Goal: Find contact information: Find contact information

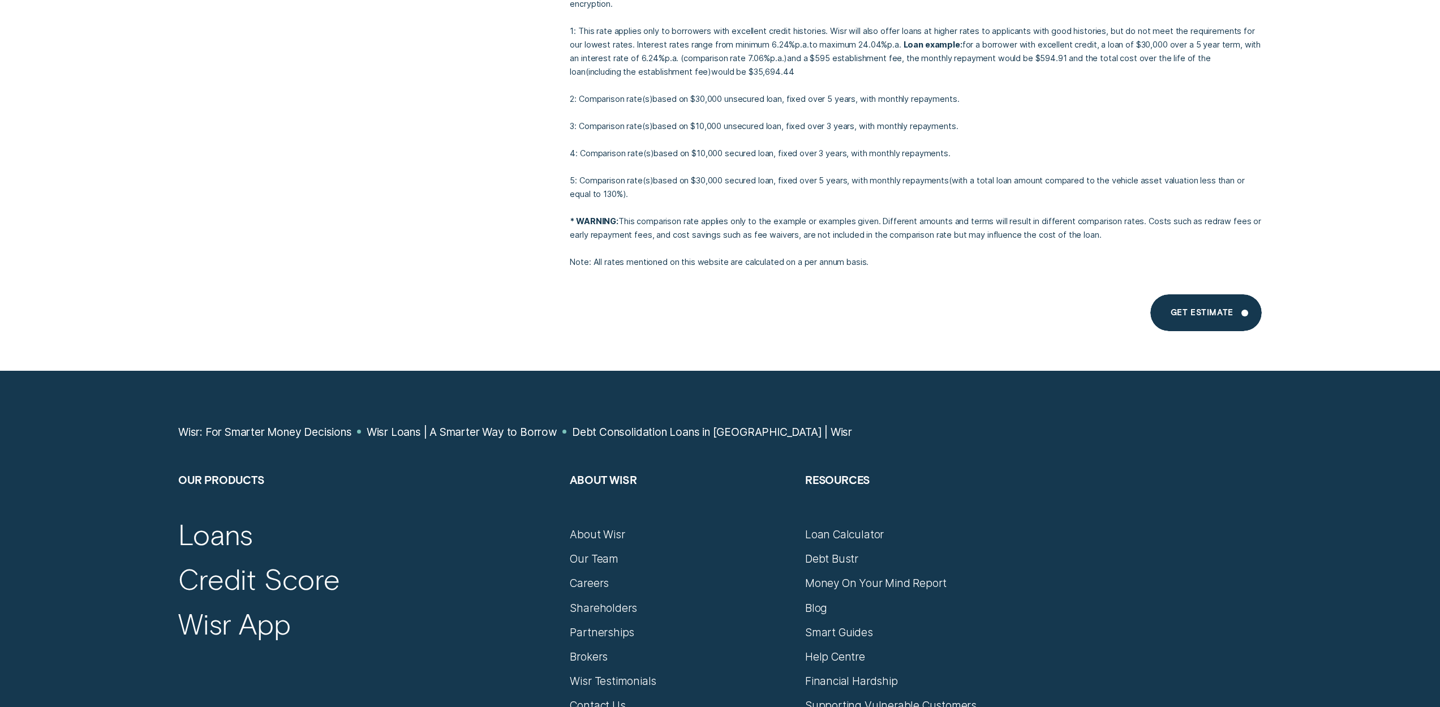
scroll to position [10709, 0]
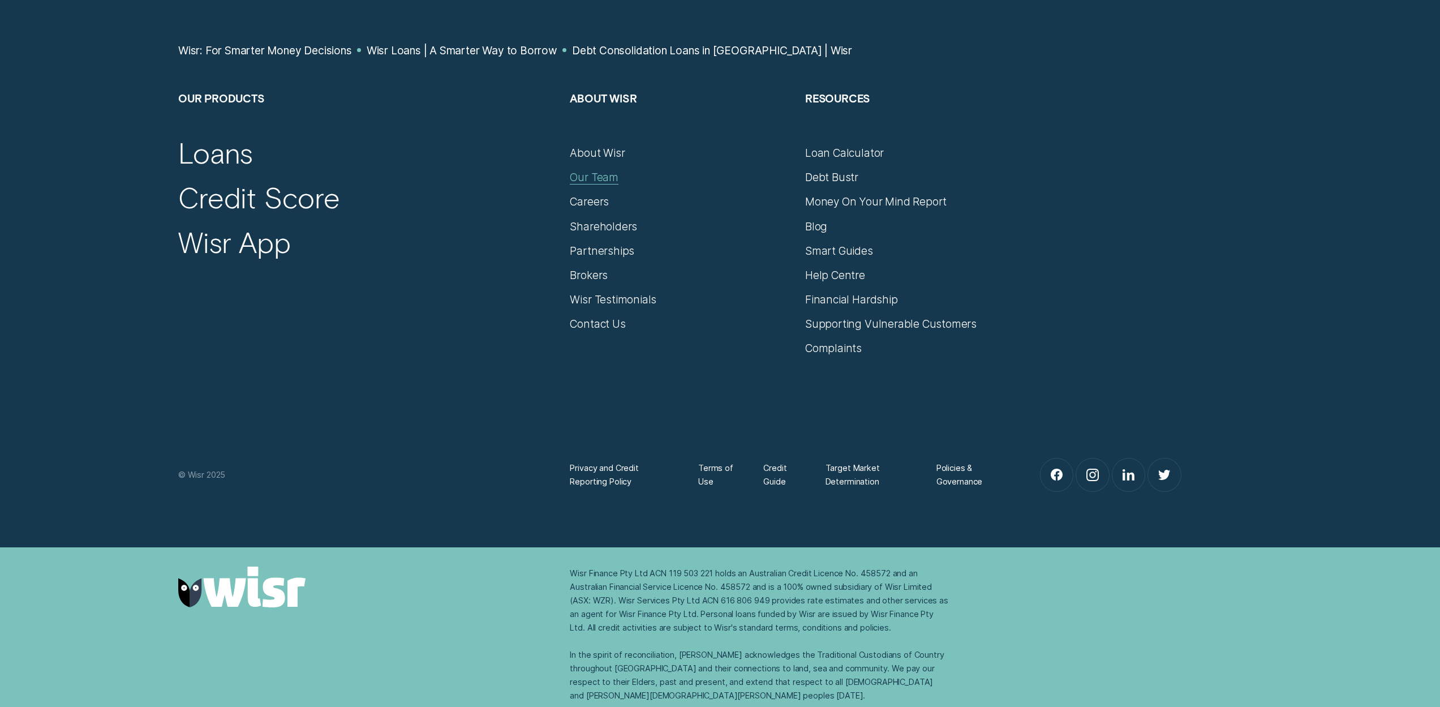
click at [595, 177] on div "Our Team" at bounding box center [594, 177] width 48 height 14
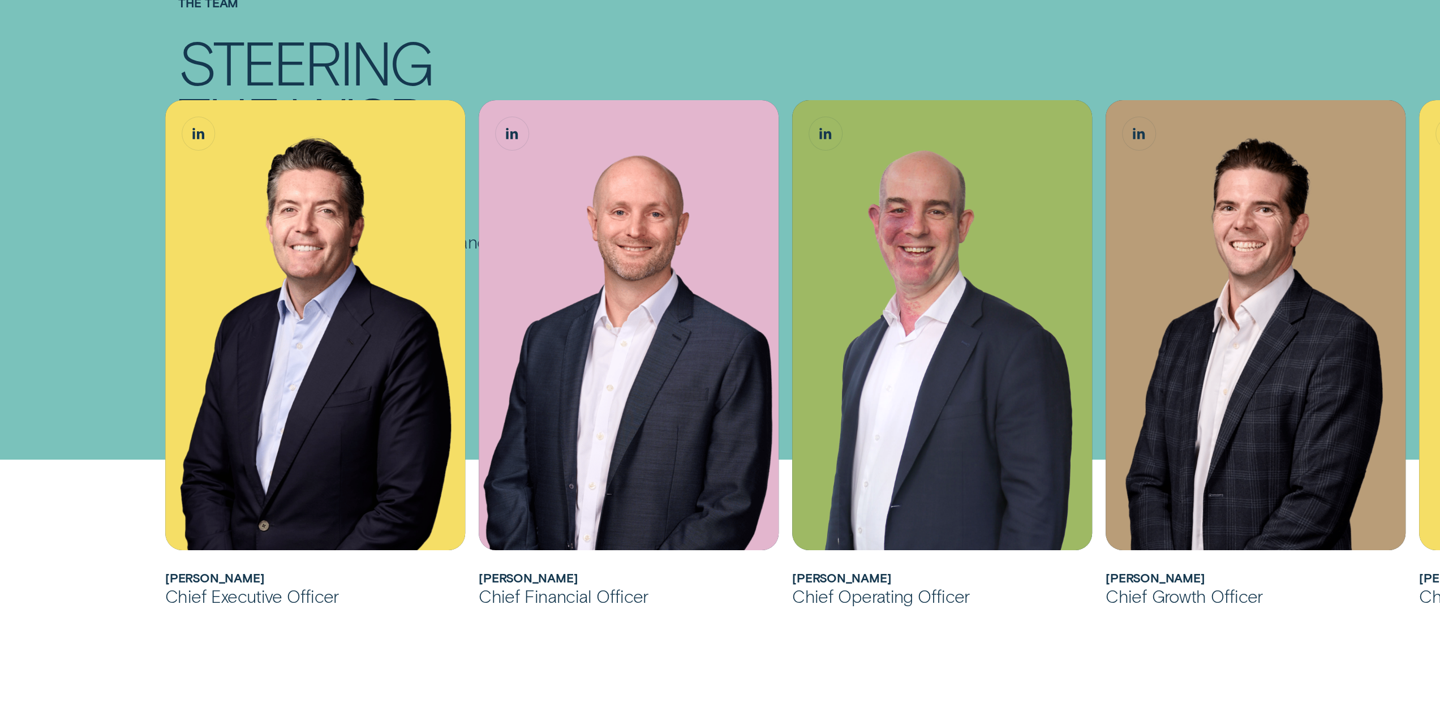
scroll to position [328, 0]
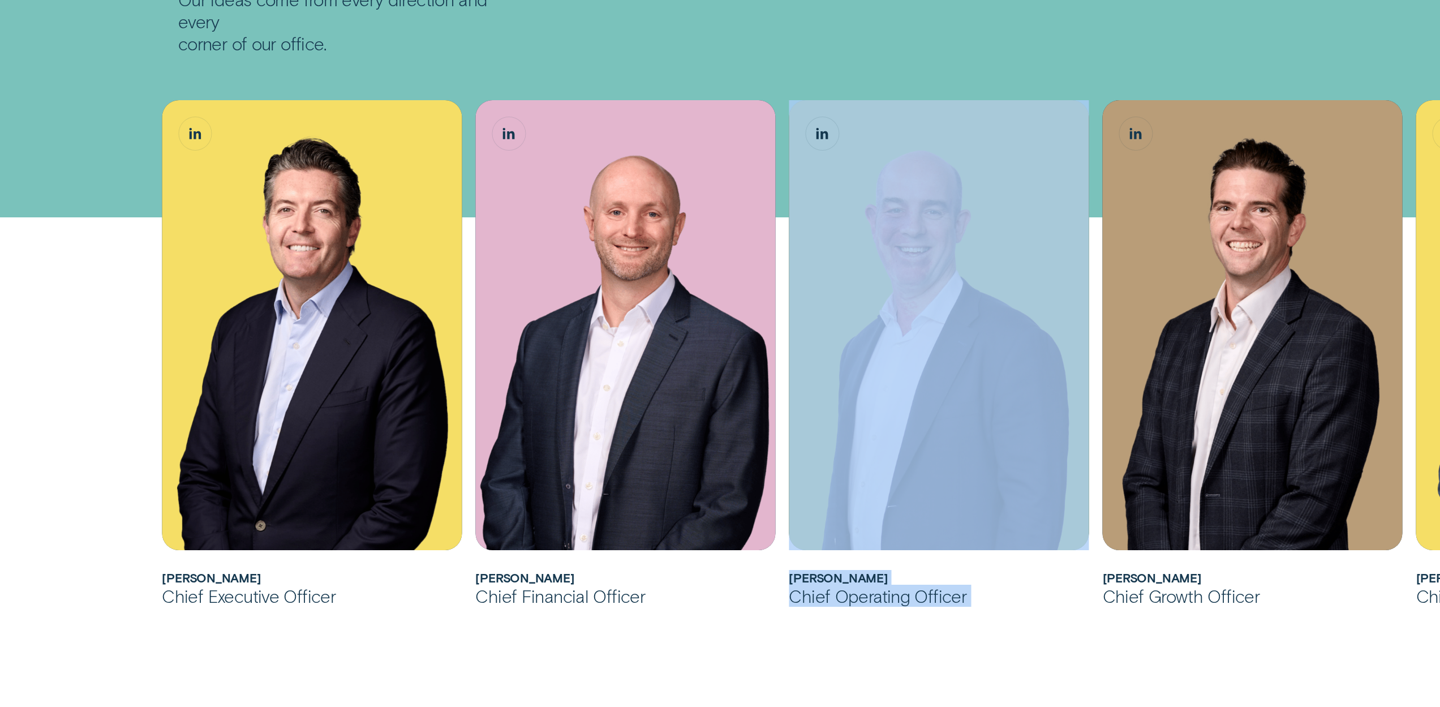
drag, startPoint x: 1376, startPoint y: 469, endPoint x: 1086, endPoint y: 460, distance: 289.9
click at [1086, 460] on ul "[PERSON_NAME] joined Wisr as its Chief Financial Officer in [DATE] before being…" at bounding box center [703, 364] width 1097 height 529
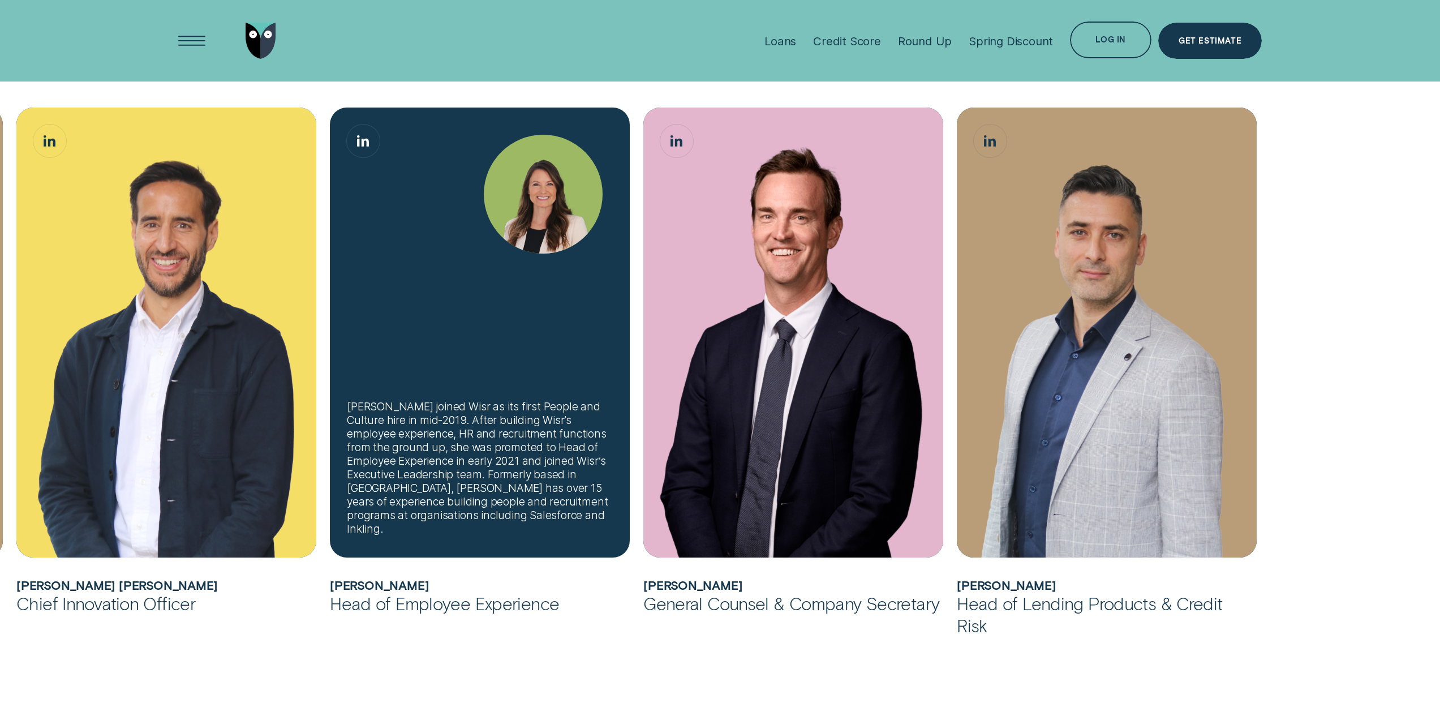
scroll to position [958, 0]
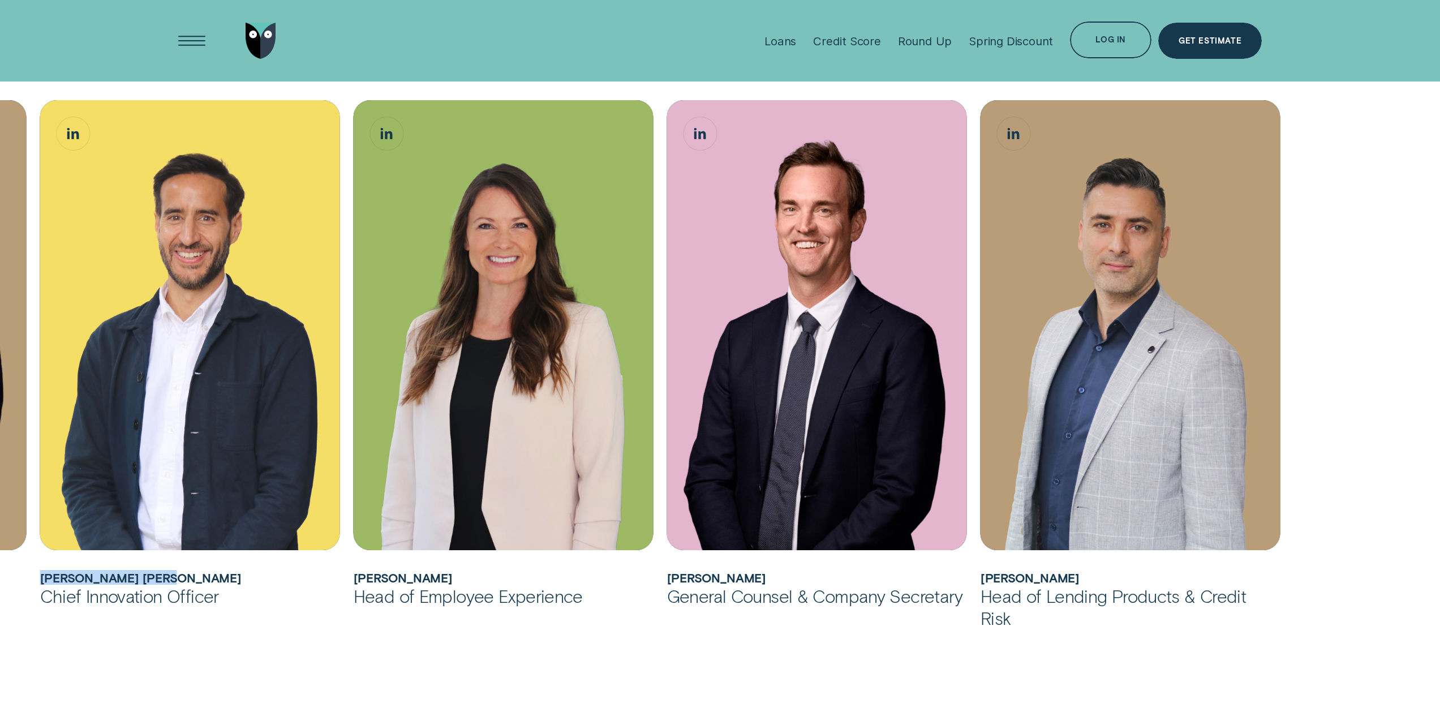
drag, startPoint x: 41, startPoint y: 579, endPoint x: 181, endPoint y: 579, distance: 139.8
click at [181, 579] on h2 "[PERSON_NAME] [PERSON_NAME]" at bounding box center [190, 577] width 300 height 14
copy h2 "[PERSON_NAME] [PERSON_NAME]"
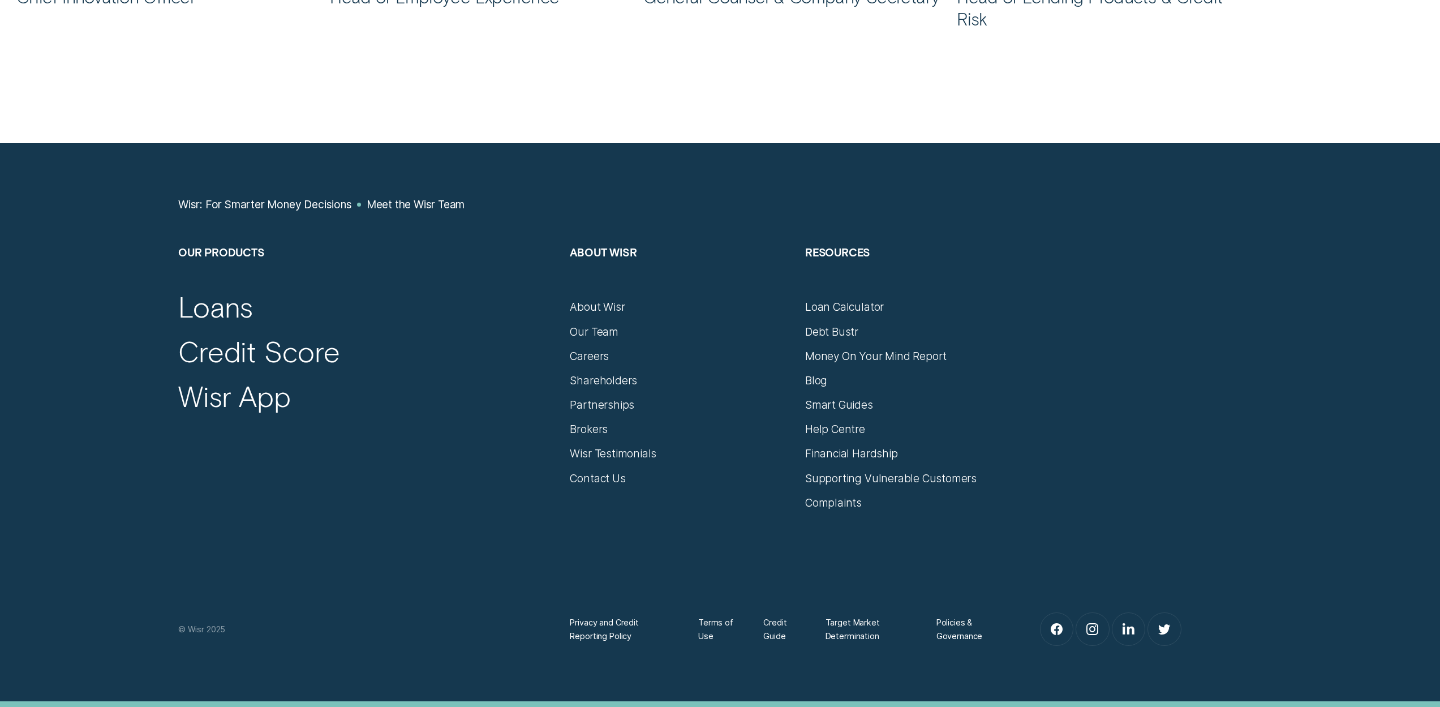
scroll to position [1690, 0]
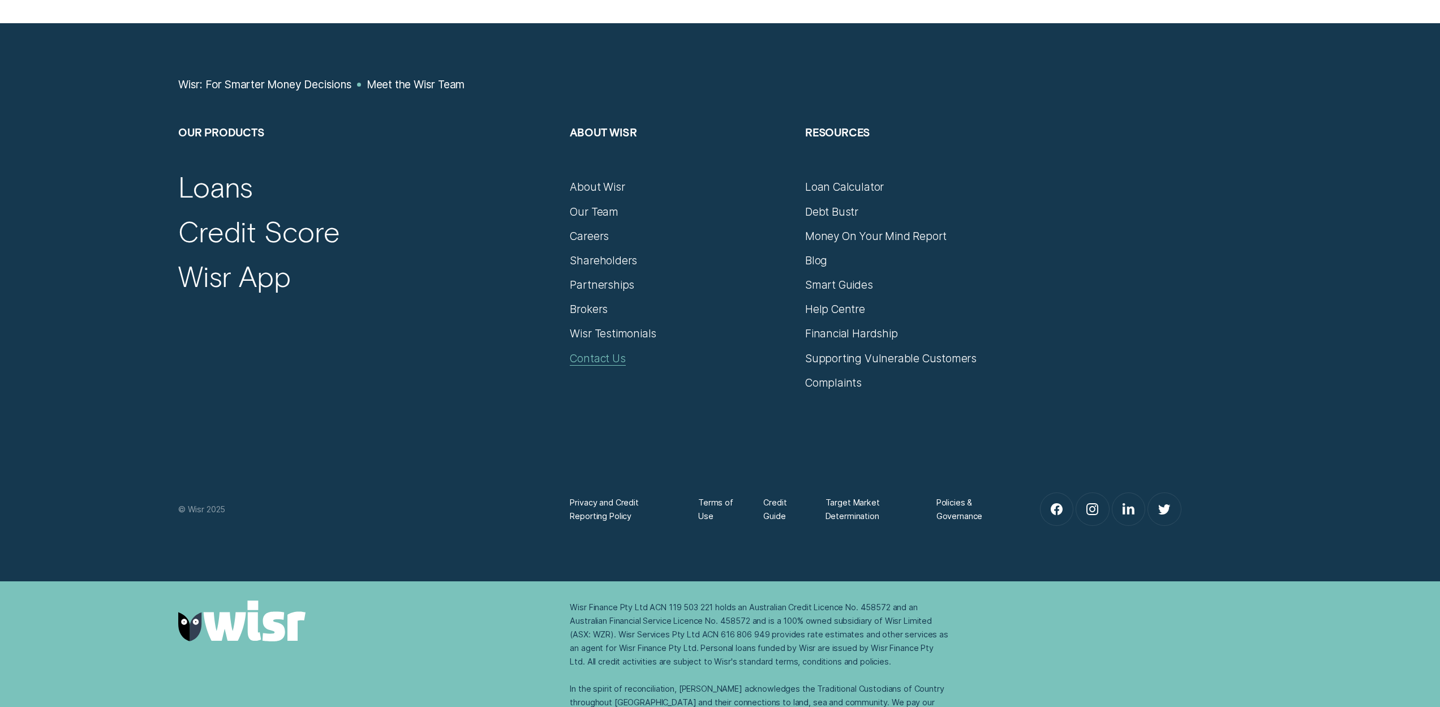
click at [586, 354] on div "Contact Us" at bounding box center [597, 358] width 55 height 14
